Goal: Information Seeking & Learning: Learn about a topic

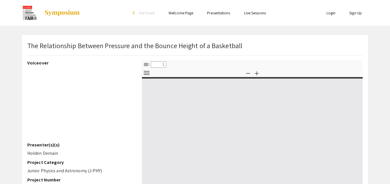
select select "custom"
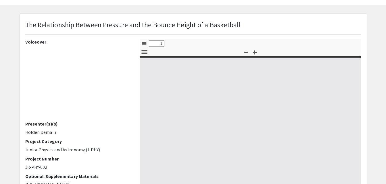
type input "0"
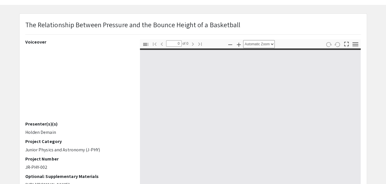
select select "custom"
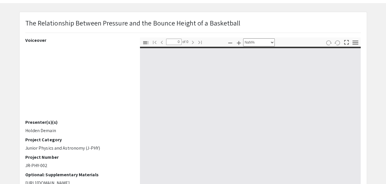
type input "1"
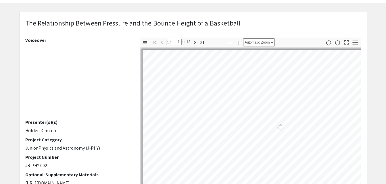
select select "auto"
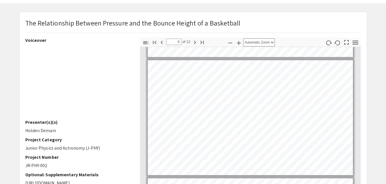
scroll to position [579, 0]
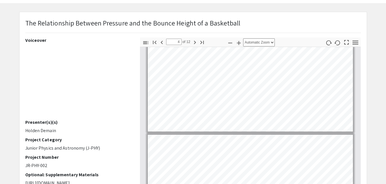
type input "3"
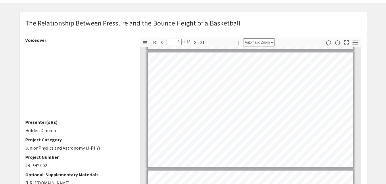
scroll to position [232, 0]
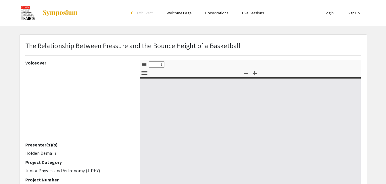
select select "custom"
type input "0"
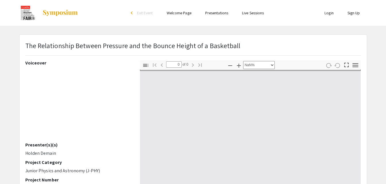
select select "auto"
type input "1"
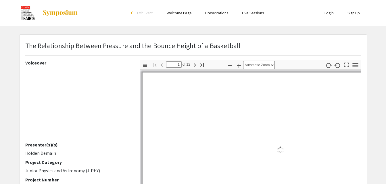
select select "auto"
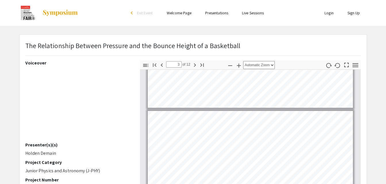
scroll to position [80, 0]
type input "1"
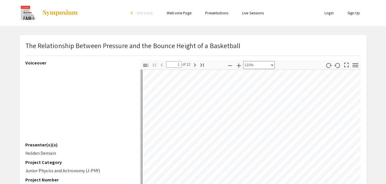
scroll to position [44, 0]
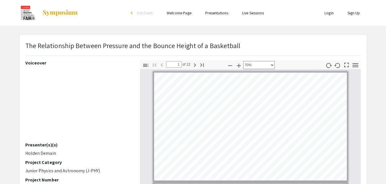
select select "custom"
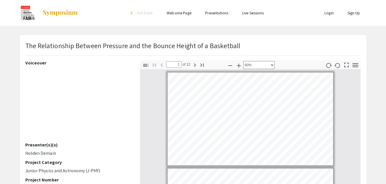
scroll to position [0, 0]
click at [195, 66] on icon "button" at bounding box center [194, 65] width 7 height 7
type input "2"
select select "custom"
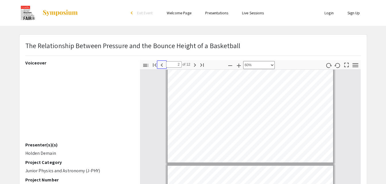
click at [162, 68] on icon "button" at bounding box center [161, 65] width 7 height 7
type input "1"
select select "custom"
type input "2"
select select "custom"
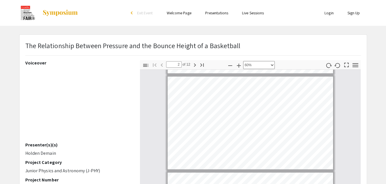
type input "3"
select select "custom"
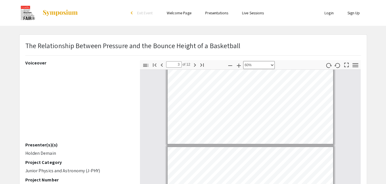
scroll to position [17, 0]
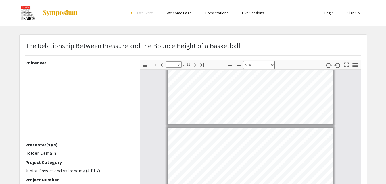
type input "2"
select select "custom"
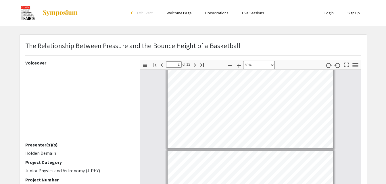
type input "1"
select select "custom"
